Goal: Task Accomplishment & Management: Manage account settings

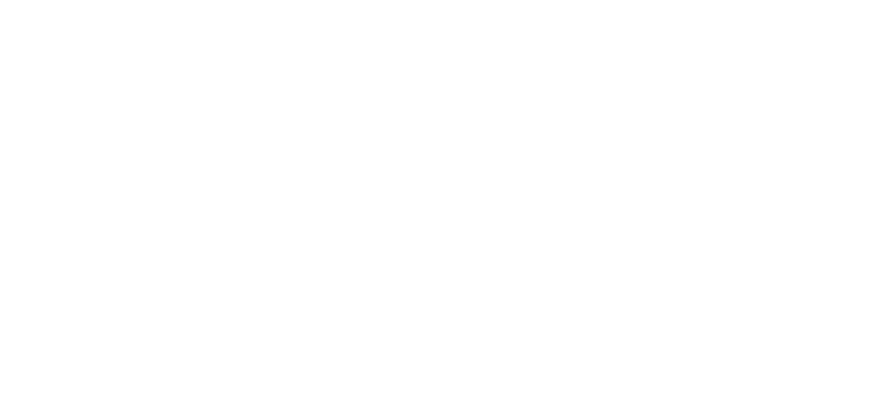
click at [585, 79] on div at bounding box center [439, 208] width 878 height 416
click at [516, 27] on div at bounding box center [439, 208] width 878 height 416
drag, startPoint x: 516, startPoint y: 27, endPoint x: 508, endPoint y: 30, distance: 8.8
click at [515, 27] on div at bounding box center [439, 208] width 878 height 416
click at [508, 30] on div at bounding box center [439, 208] width 878 height 416
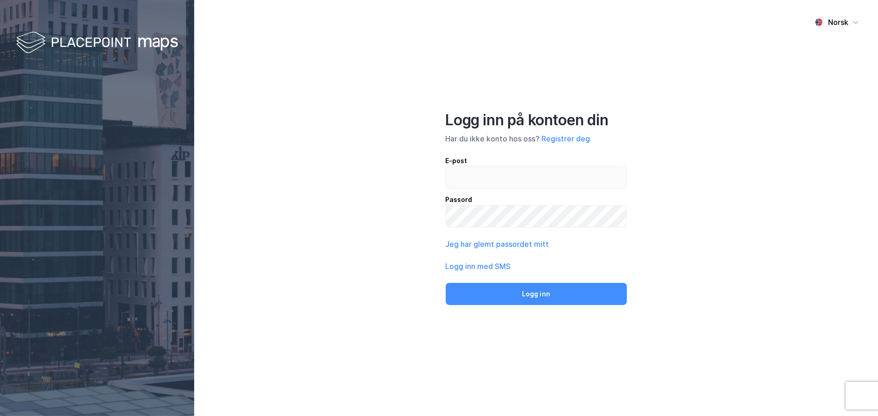
click at [545, 97] on div "Norsk Logg inn på kontoen din Har du ikke konto hos oss? Registrer deg E-post P…" at bounding box center [536, 208] width 684 height 416
